Goal: Navigation & Orientation: Find specific page/section

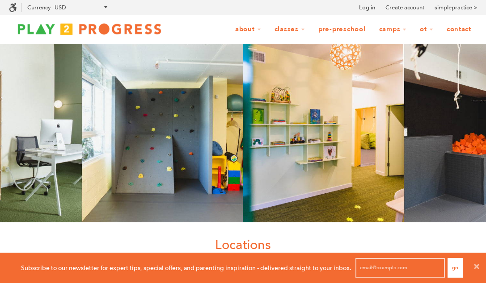
scroll to position [0, 0]
click at [346, 28] on link "Pre-Preschool" at bounding box center [341, 29] width 59 height 17
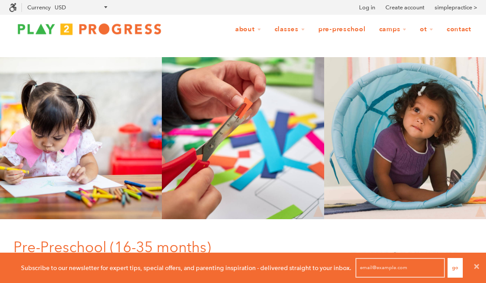
click at [460, 29] on link "Contact" at bounding box center [459, 29] width 36 height 17
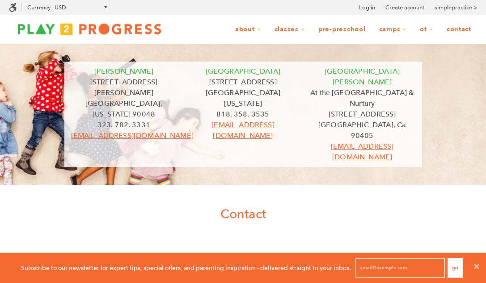
click at [337, 31] on link "Pre-Preschool" at bounding box center [341, 29] width 59 height 17
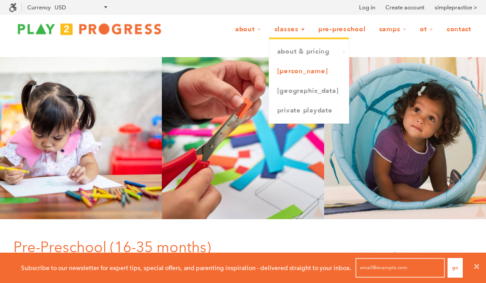
click at [284, 74] on link "[PERSON_NAME]" at bounding box center [309, 72] width 80 height 20
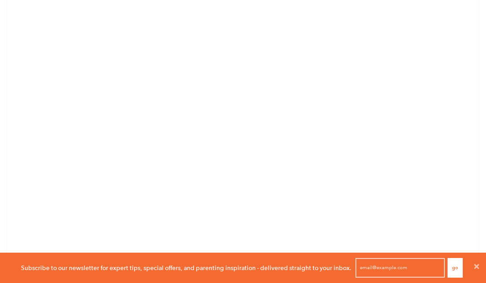
scroll to position [1167, 0]
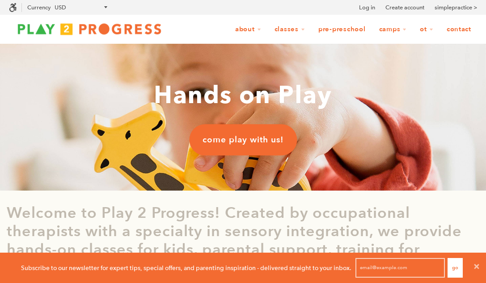
scroll to position [0, 0]
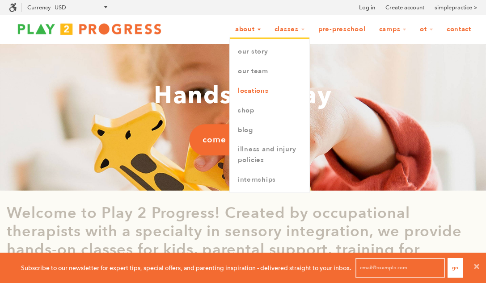
click at [252, 91] on link "Locations" at bounding box center [270, 91] width 80 height 20
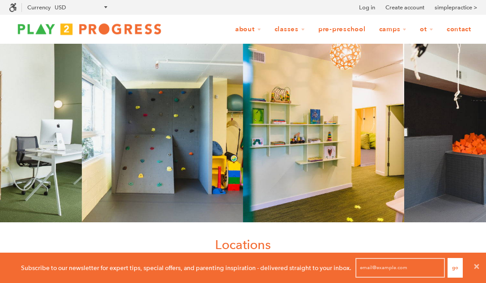
scroll to position [4, 0]
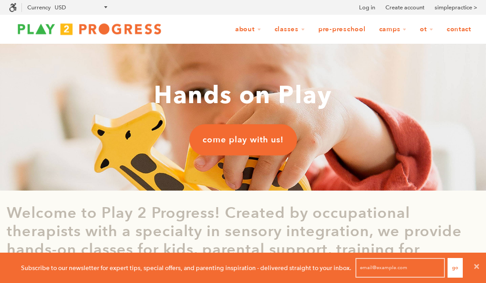
scroll to position [0, 0]
